Goal: Check status

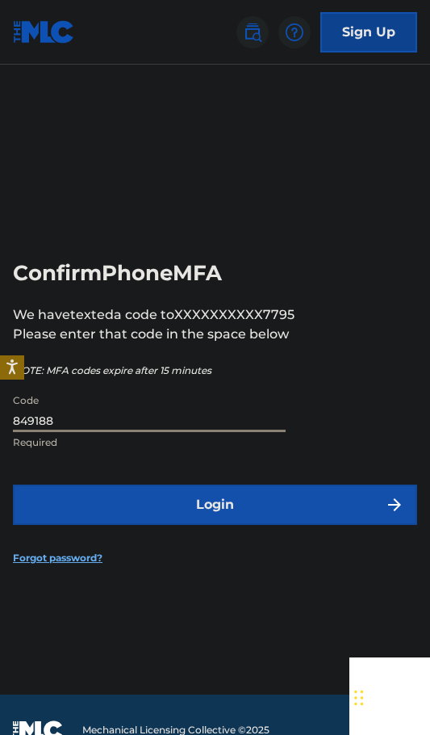
type input "849188"
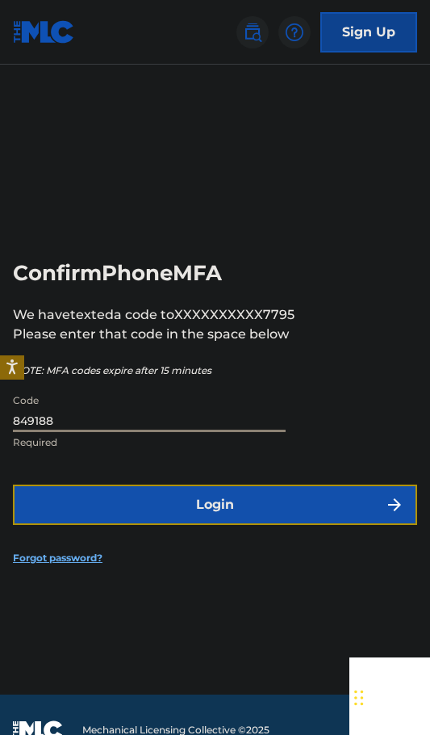
click at [196, 505] on button "Login" at bounding box center [215, 504] width 404 height 40
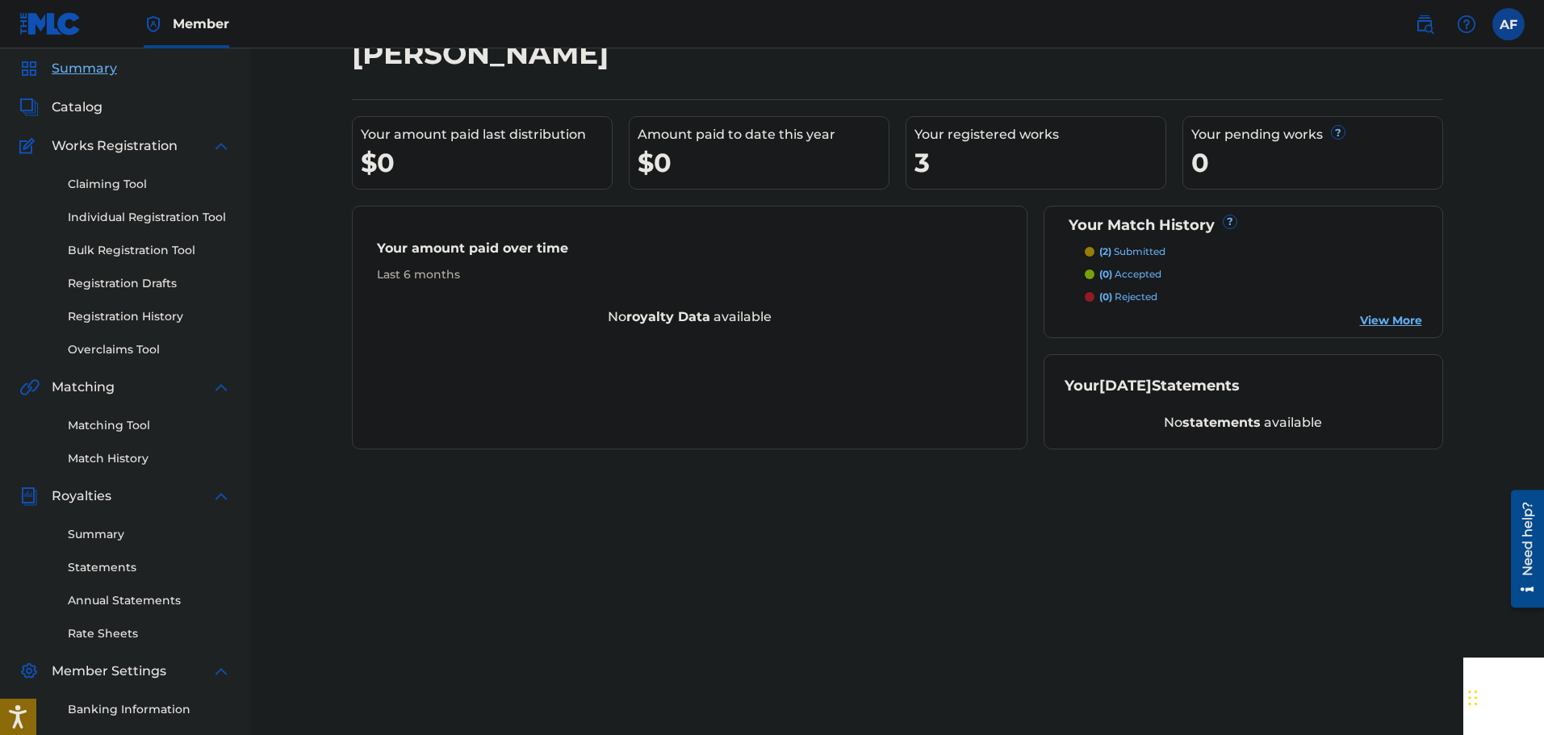
scroll to position [81, 0]
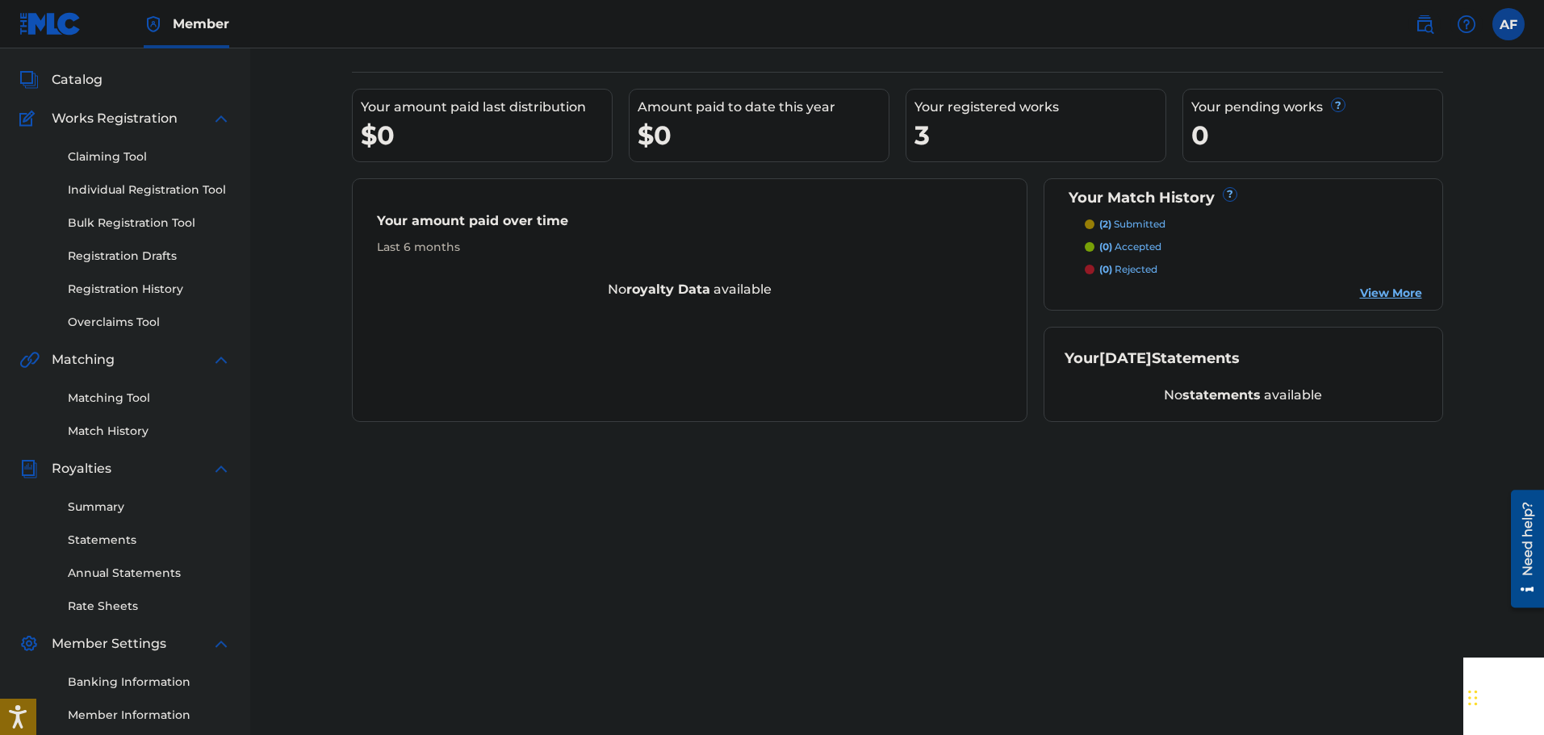
drag, startPoint x: 1324, startPoint y: 387, endPoint x: 1315, endPoint y: 388, distance: 9.0
click at [429, 387] on div "No statements available" at bounding box center [1244, 395] width 358 height 19
drag, startPoint x: 1290, startPoint y: 393, endPoint x: 1107, endPoint y: 387, distance: 183.3
click at [429, 389] on div "No statements available" at bounding box center [1244, 395] width 358 height 19
click at [429, 333] on div "Your amount paid over time Last 6 months No royalty data available" at bounding box center [690, 300] width 677 height 244
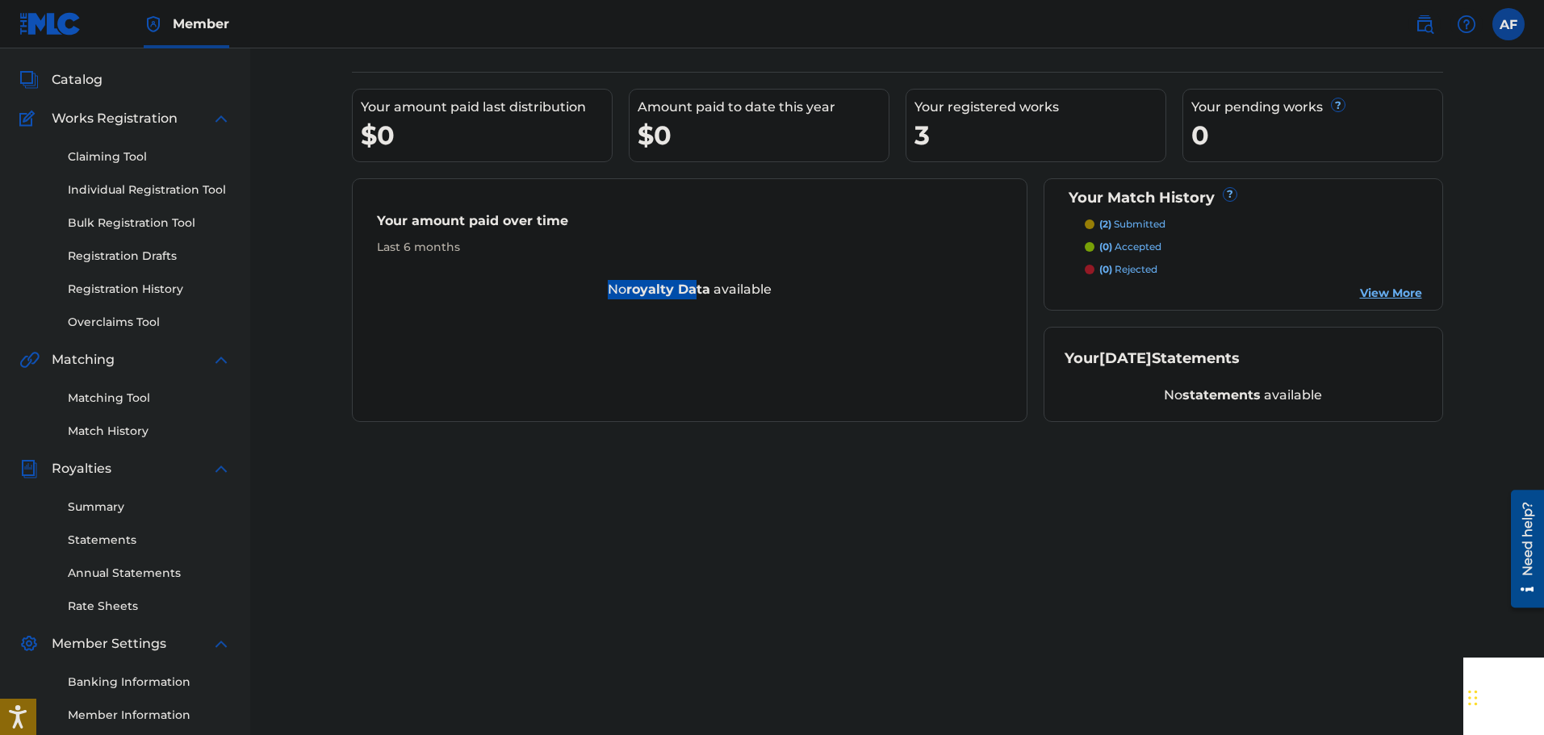
drag, startPoint x: 702, startPoint y: 289, endPoint x: 564, endPoint y: 297, distance: 138.3
click at [429, 297] on div "No royalty data available" at bounding box center [690, 289] width 675 height 19
drag, startPoint x: 593, startPoint y: 271, endPoint x: 760, endPoint y: 300, distance: 170.3
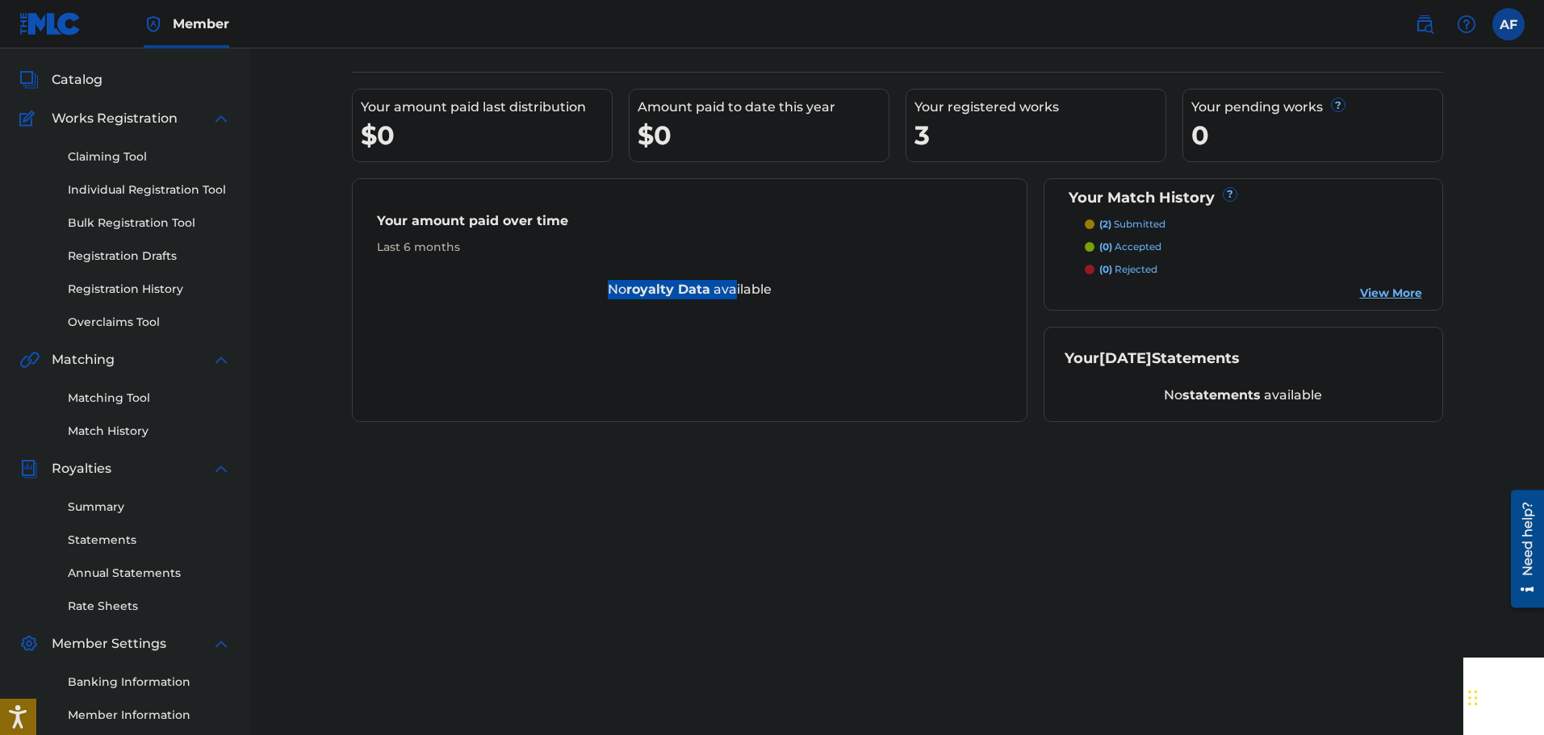
click at [429, 300] on div "Your amount paid over time Last 6 months No royalty data available" at bounding box center [690, 300] width 677 height 244
click at [429, 308] on div "Your amount paid over time Last 6 months No royalty data available" at bounding box center [690, 300] width 677 height 244
click at [429, 400] on div "Your amount paid over time Last 6 months No royalty data available" at bounding box center [690, 300] width 677 height 244
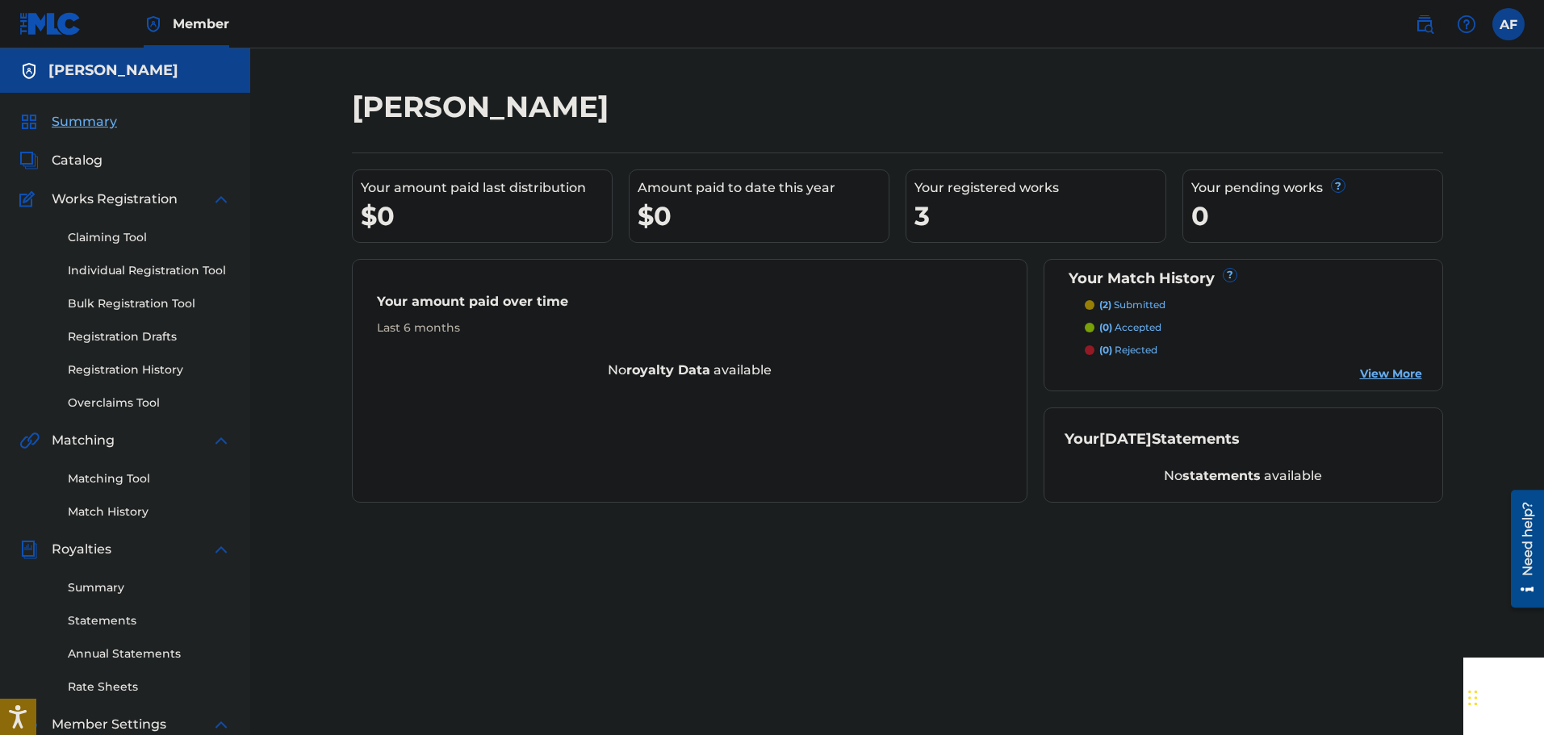
drag, startPoint x: 896, startPoint y: 527, endPoint x: 891, endPoint y: 502, distance: 25.5
click at [429, 526] on div "[PERSON_NAME] Your amount paid last distribution $0 Amount paid to date this ye…" at bounding box center [898, 506] width 1130 height 835
